Goal: Check status: Check status

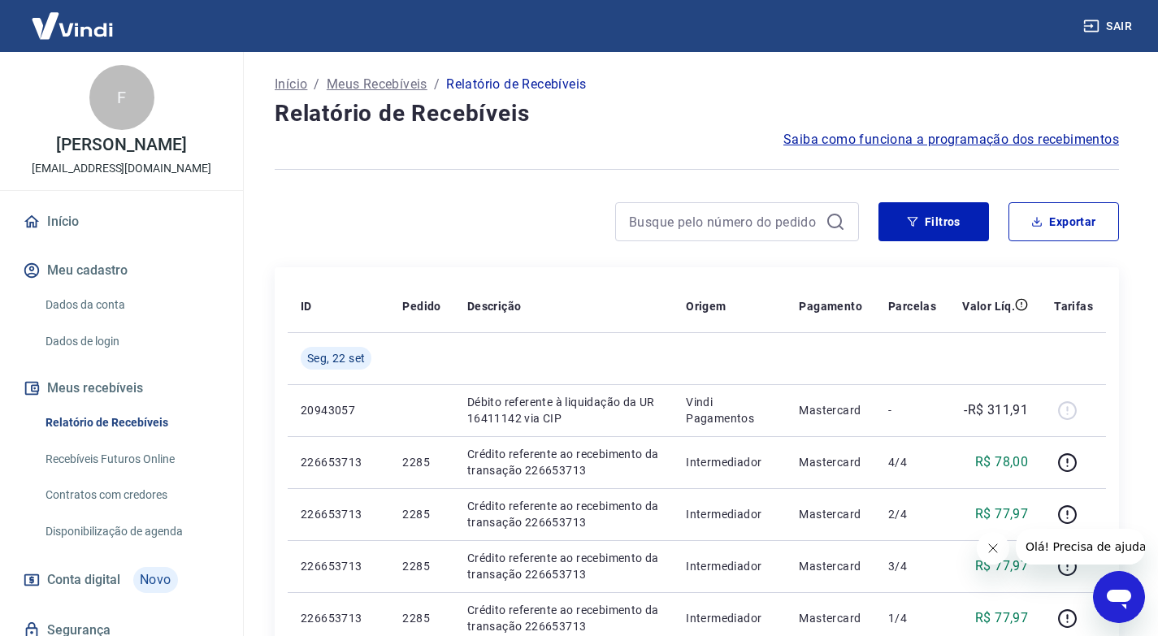
click at [995, 545] on icon "Fechar mensagem da empresa" at bounding box center [992, 548] width 8 height 8
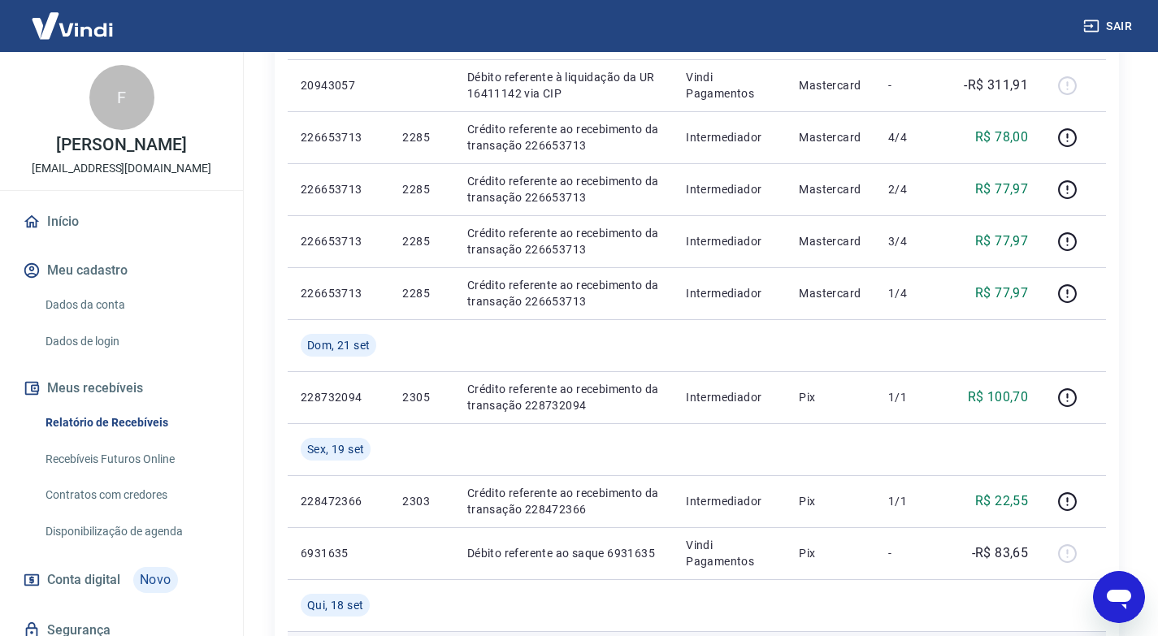
scroll to position [487, 0]
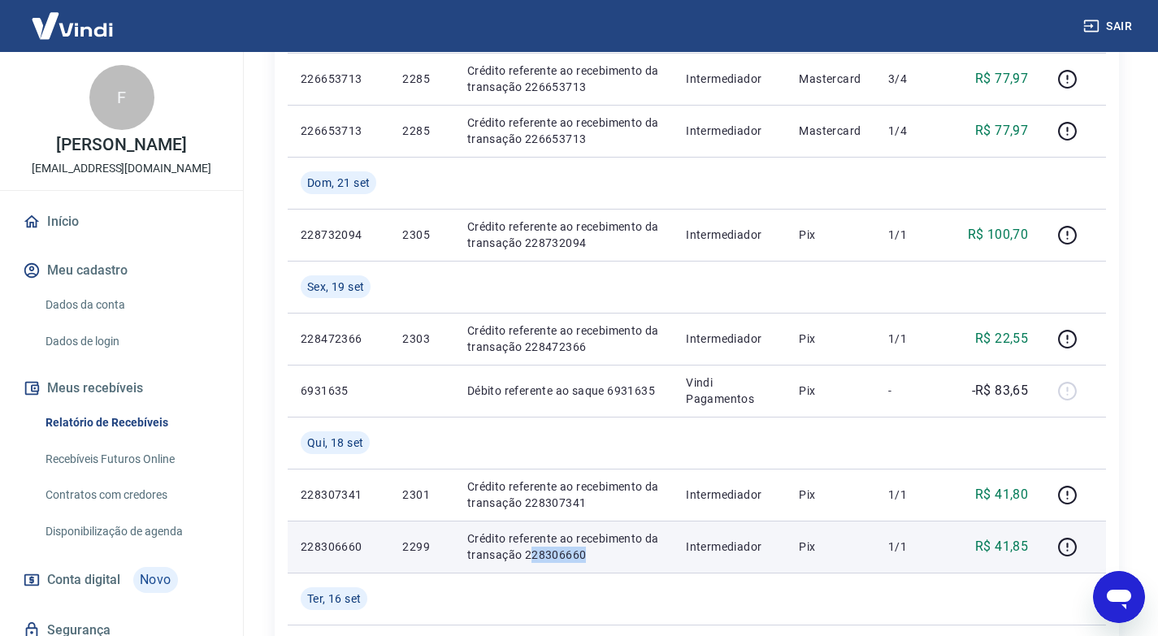
drag, startPoint x: 567, startPoint y: 556, endPoint x: 527, endPoint y: 553, distance: 39.9
click at [527, 553] on p "Crédito referente ao recebimento da transação 228306660" at bounding box center [563, 547] width 193 height 32
click at [599, 555] on p "Crédito referente ao recebimento da transação 228306660" at bounding box center [563, 547] width 193 height 32
click at [550, 561] on p "Crédito referente ao recebimento da transação 228306660" at bounding box center [563, 547] width 193 height 32
drag, startPoint x: 544, startPoint y: 558, endPoint x: 525, endPoint y: 557, distance: 18.8
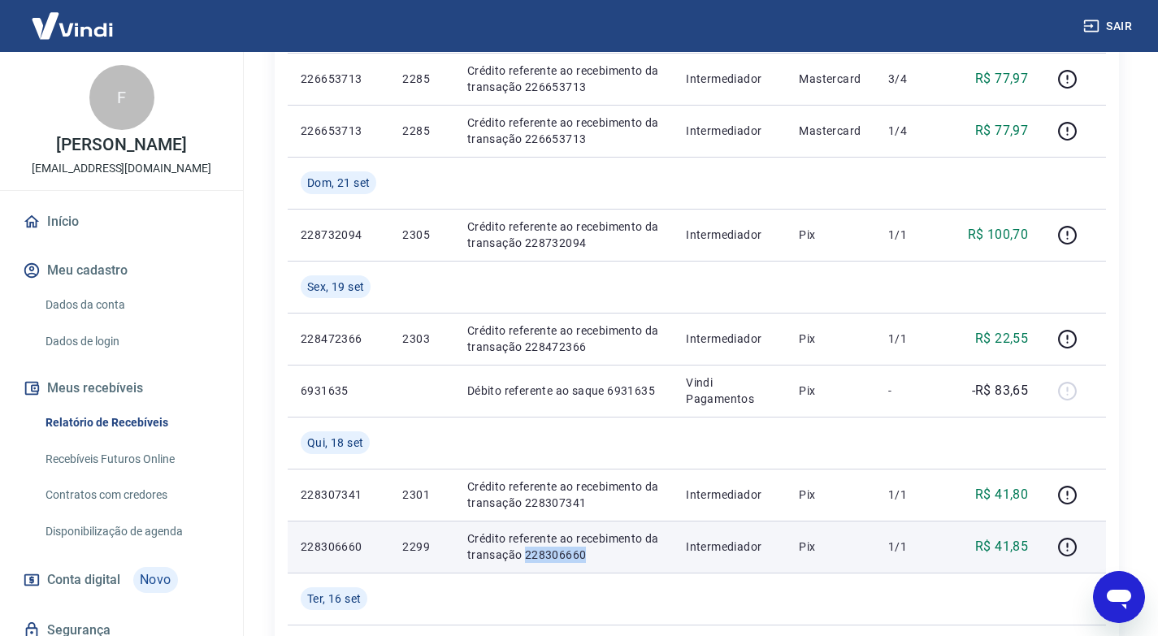
click at [525, 557] on p "Crédito referente ao recebimento da transação 228306660" at bounding box center [563, 547] width 193 height 32
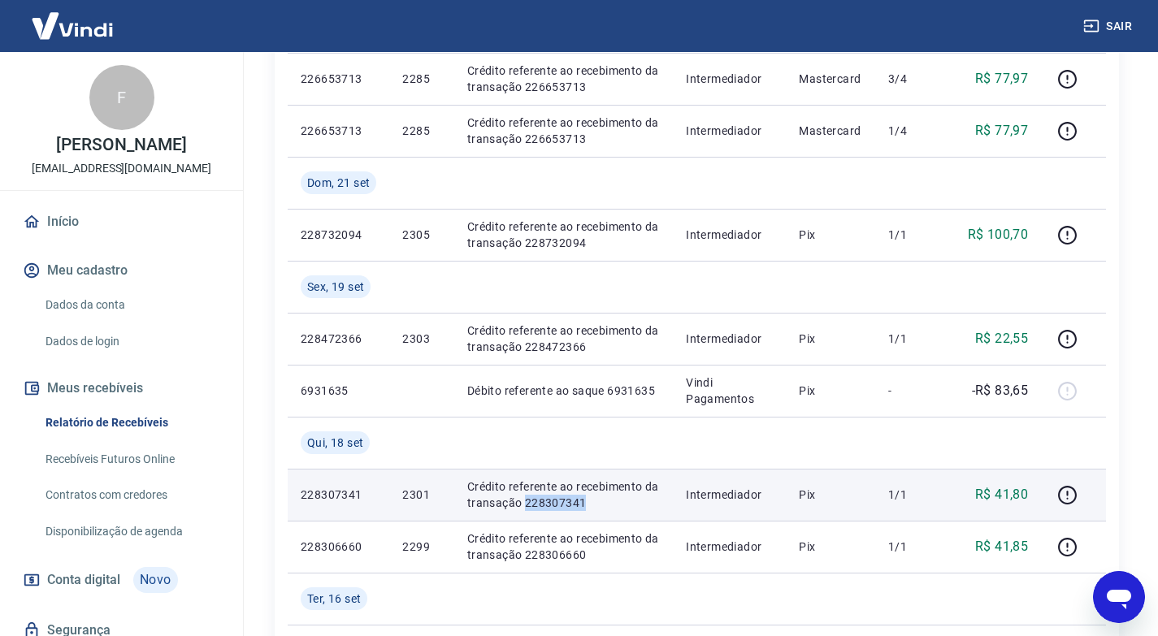
drag, startPoint x: 595, startPoint y: 497, endPoint x: 525, endPoint y: 500, distance: 69.9
click at [525, 500] on p "Crédito referente ao recebimento da transação 228307341" at bounding box center [563, 495] width 193 height 32
copy p "228307341"
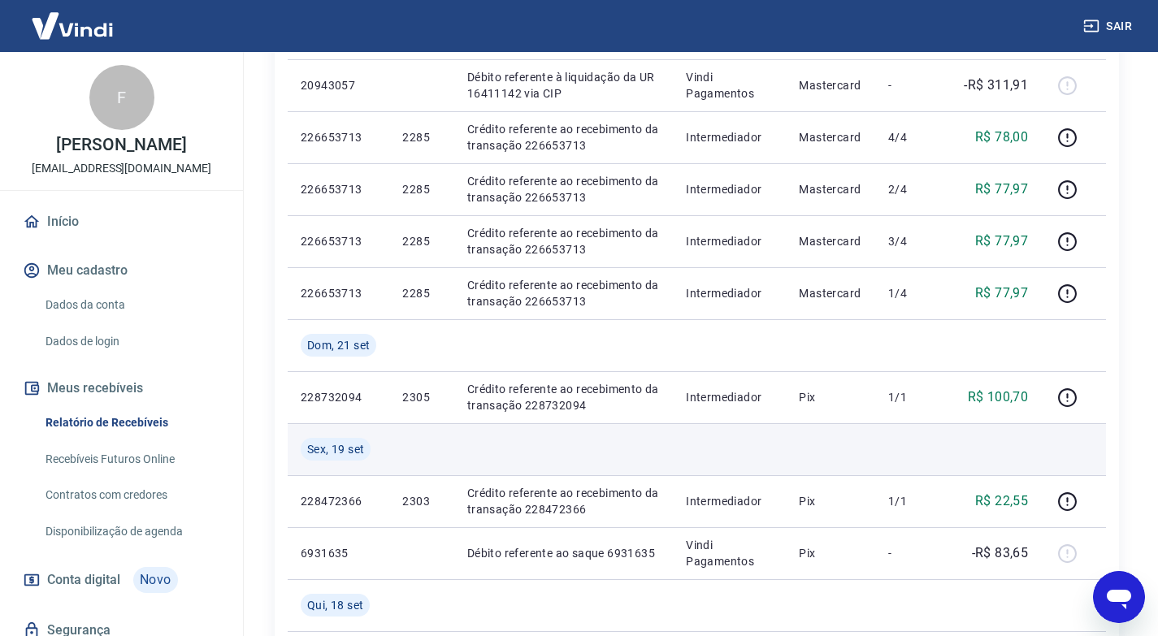
scroll to position [244, 0]
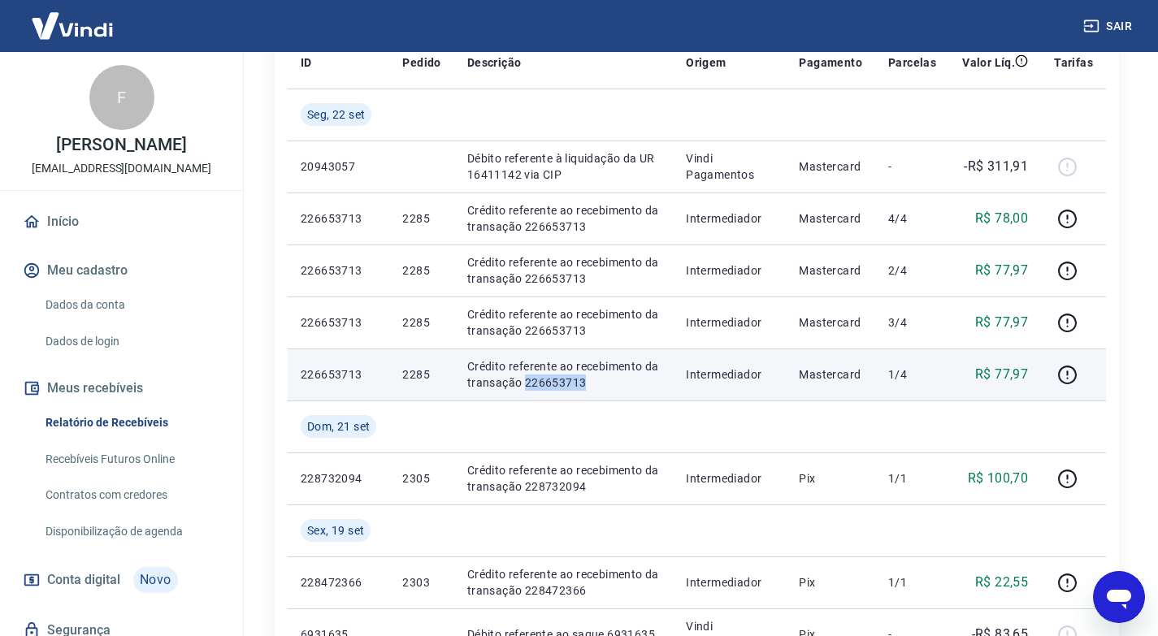
click at [522, 381] on p "Crédito referente ao recebimento da transação 226653713" at bounding box center [563, 374] width 193 height 32
copy p "226653713"
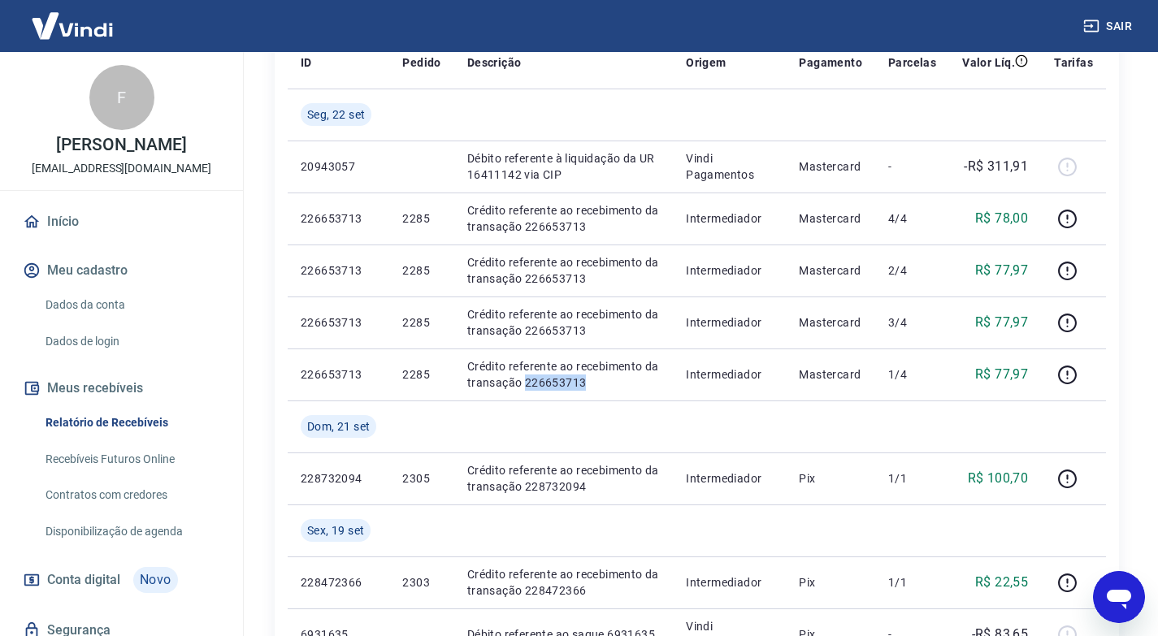
scroll to position [0, 0]
